Goal: Navigation & Orientation: Find specific page/section

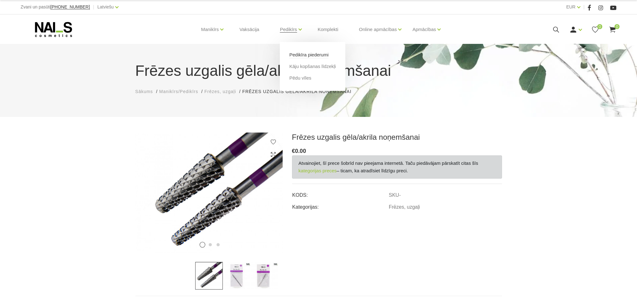
click at [309, 55] on link "Pedikīra piederumi" at bounding box center [308, 54] width 39 height 7
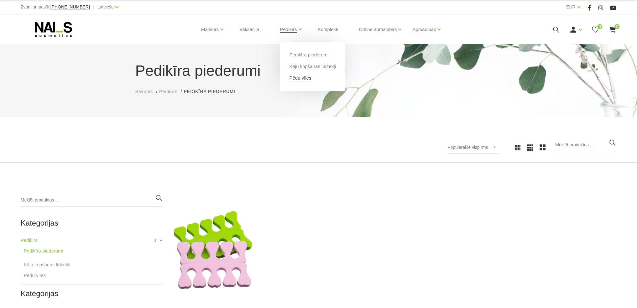
click at [306, 78] on link "Pēdu vīles" at bounding box center [300, 78] width 22 height 7
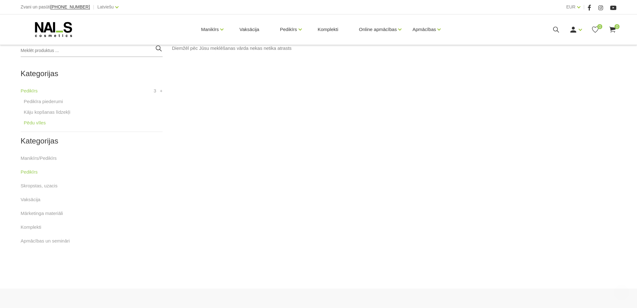
scroll to position [157, 0]
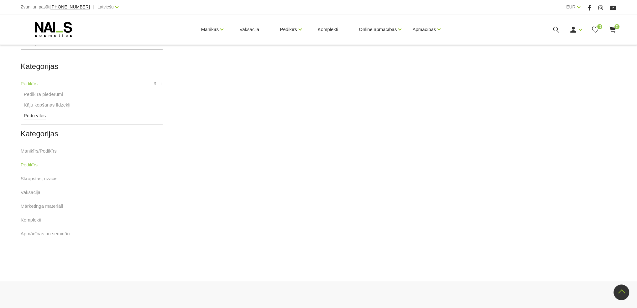
click at [41, 115] on link "Pēdu vīles" at bounding box center [35, 116] width 22 height 8
